Goal: Book appointment/travel/reservation

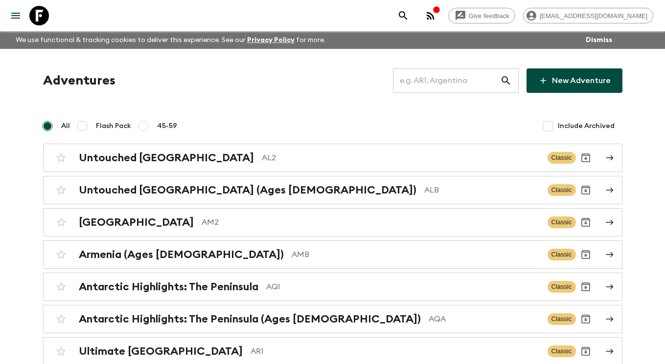
click at [470, 77] on input "text" at bounding box center [446, 80] width 107 height 27
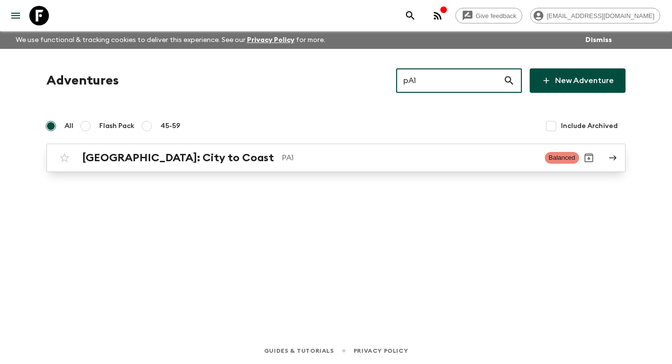
type input "pA1"
click at [455, 162] on p "PA1" at bounding box center [409, 158] width 255 height 12
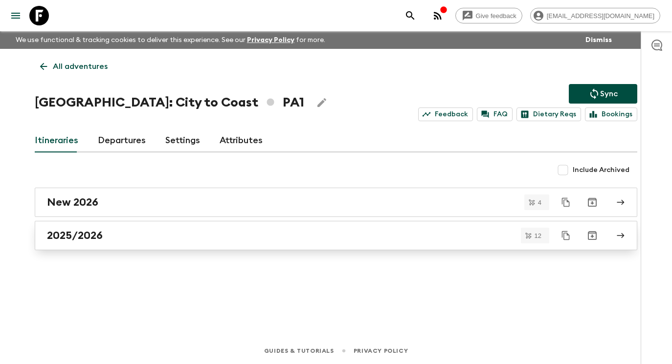
click at [232, 242] on div "2025/2026" at bounding box center [326, 235] width 559 height 13
